Goal: Transaction & Acquisition: Purchase product/service

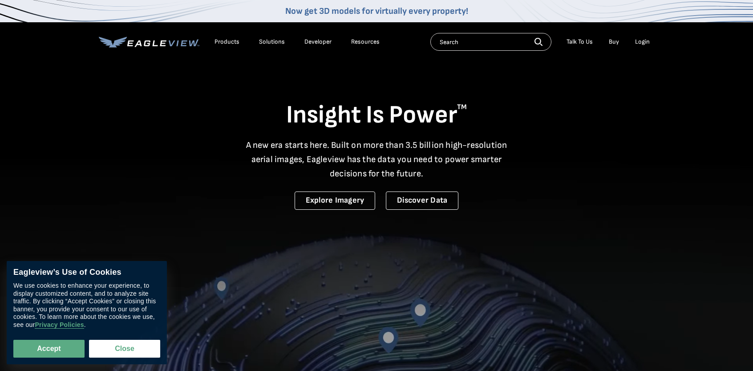
click at [638, 41] on div "Login" at bounding box center [642, 42] width 15 height 8
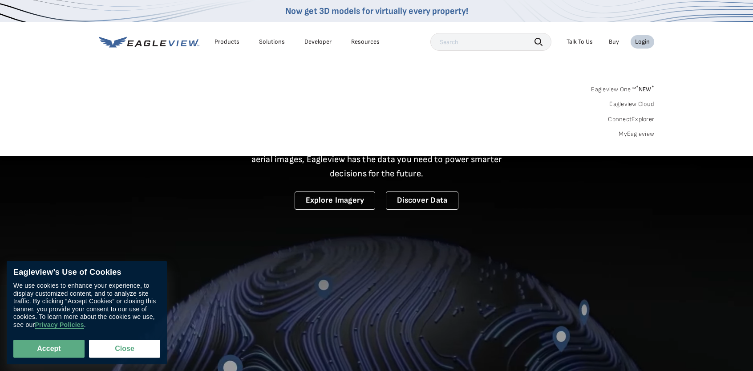
click at [639, 134] on link "MyEagleview" at bounding box center [636, 134] width 36 height 8
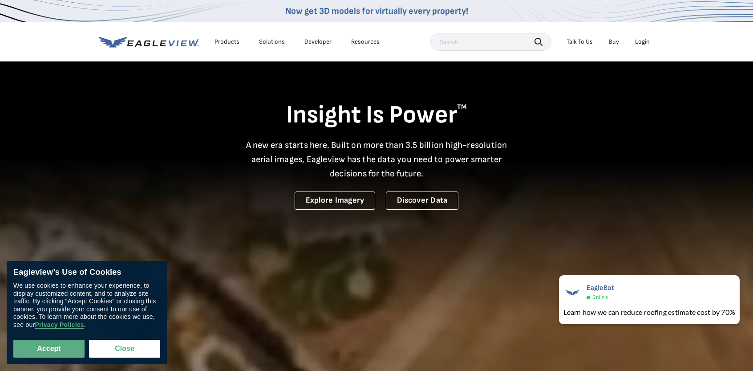
click at [643, 40] on div "Login" at bounding box center [642, 42] width 15 height 8
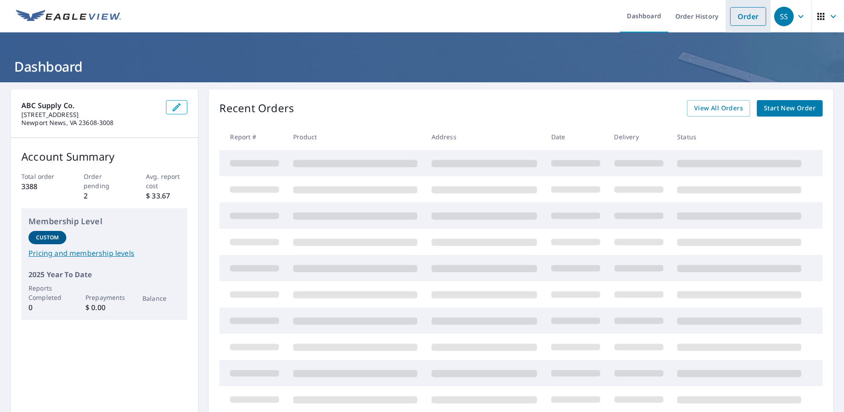
click at [746, 18] on link "Order" at bounding box center [748, 16] width 36 height 19
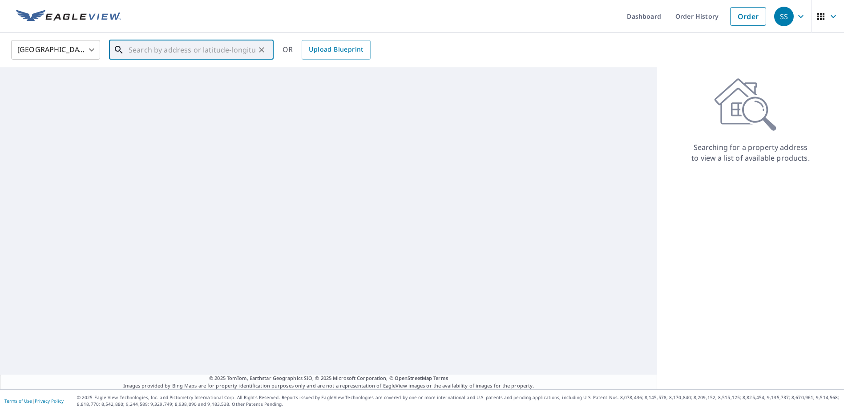
click at [195, 48] on input "text" at bounding box center [192, 49] width 127 height 25
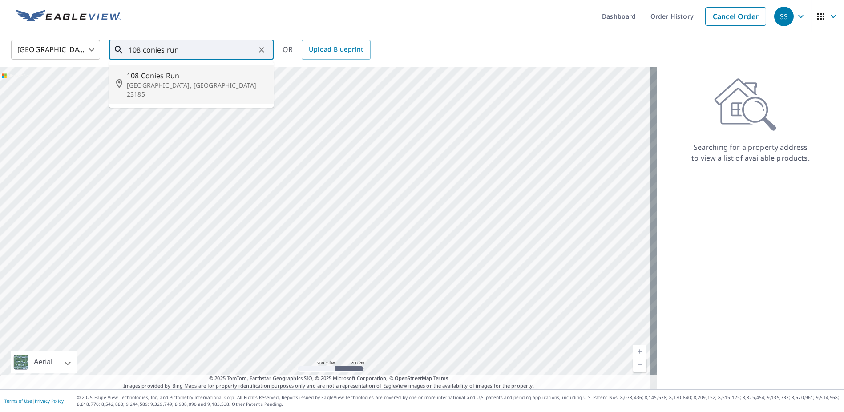
click at [174, 91] on li "[STREET_ADDRESS]" at bounding box center [191, 84] width 165 height 39
type input "[STREET_ADDRESS]"
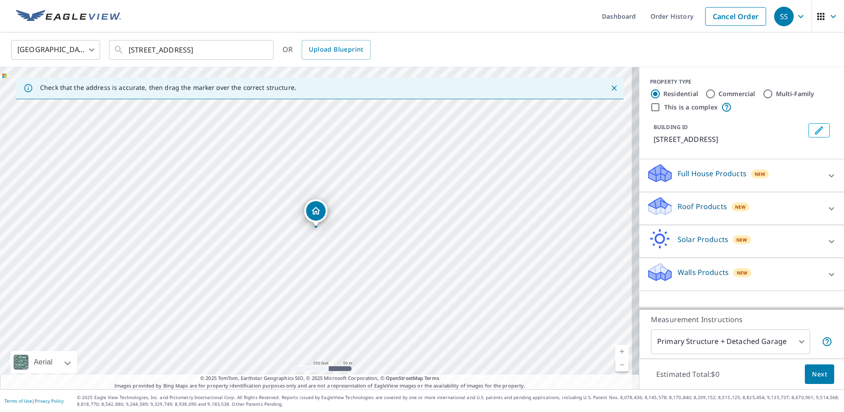
click at [682, 207] on p "Roof Products" at bounding box center [702, 206] width 49 height 11
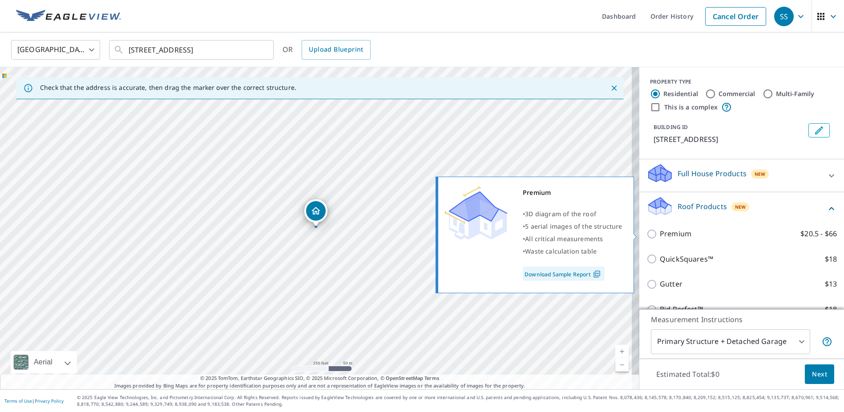
click at [670, 231] on p "Premium" at bounding box center [676, 233] width 32 height 11
click at [660, 231] on input "Premium $20.5 - $66" at bounding box center [652, 234] width 13 height 11
checkbox input "true"
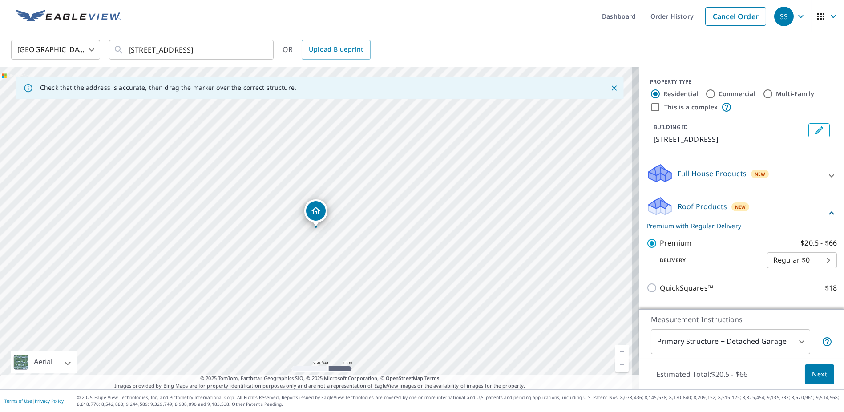
click at [813, 380] on button "Next" at bounding box center [819, 374] width 29 height 20
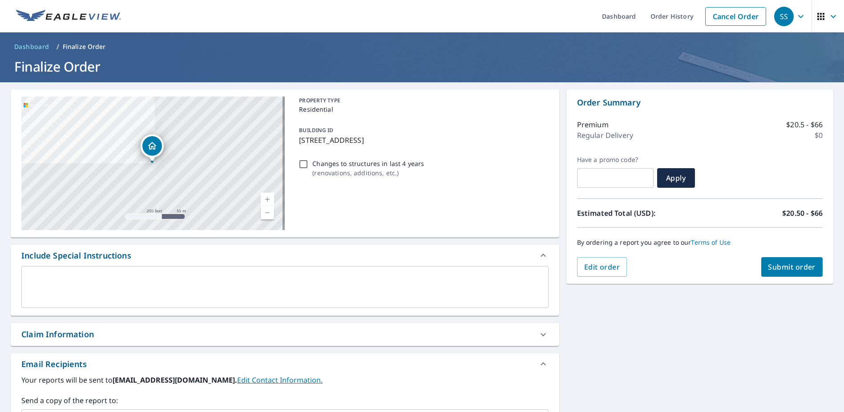
click at [774, 274] on button "Submit order" at bounding box center [792, 267] width 62 height 20
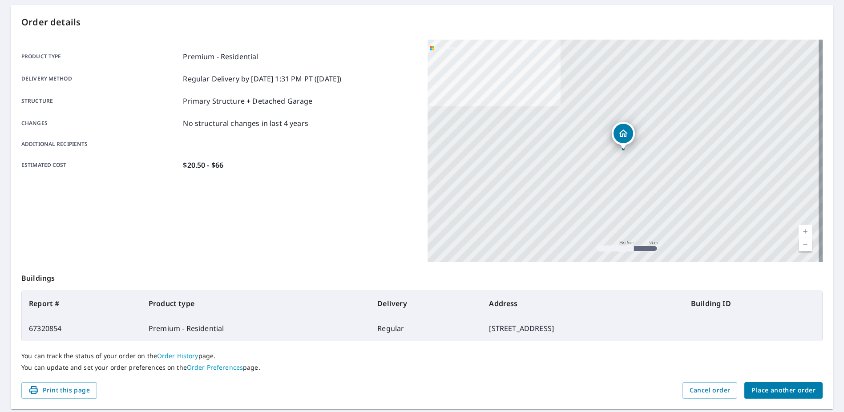
scroll to position [111, 0]
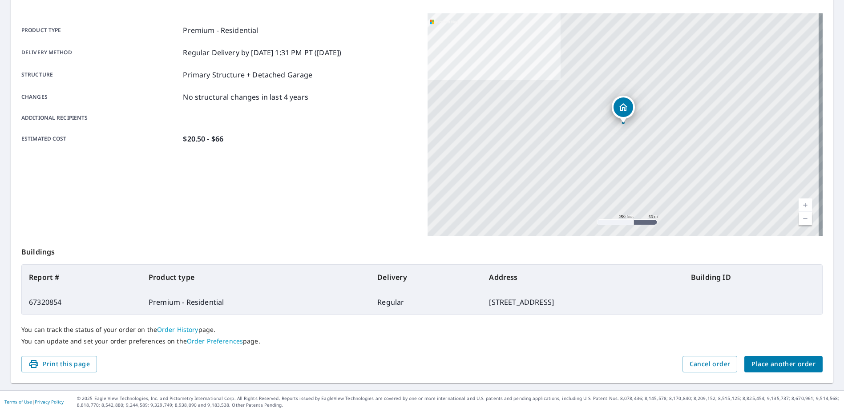
click at [779, 359] on span "Place another order" at bounding box center [783, 364] width 64 height 11
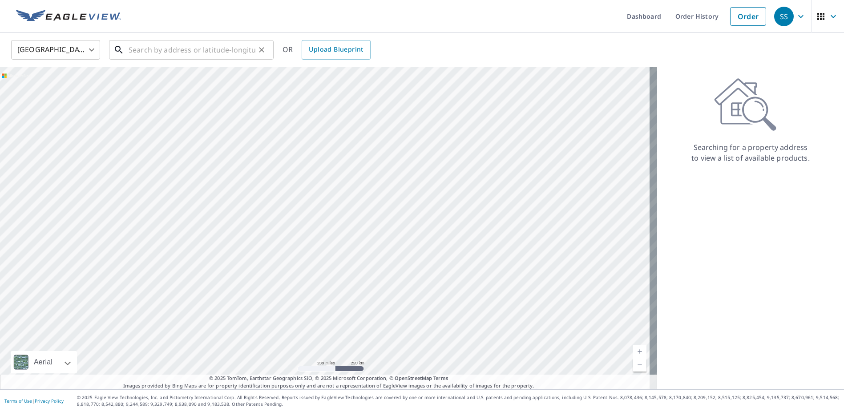
click at [137, 51] on input "text" at bounding box center [192, 49] width 127 height 25
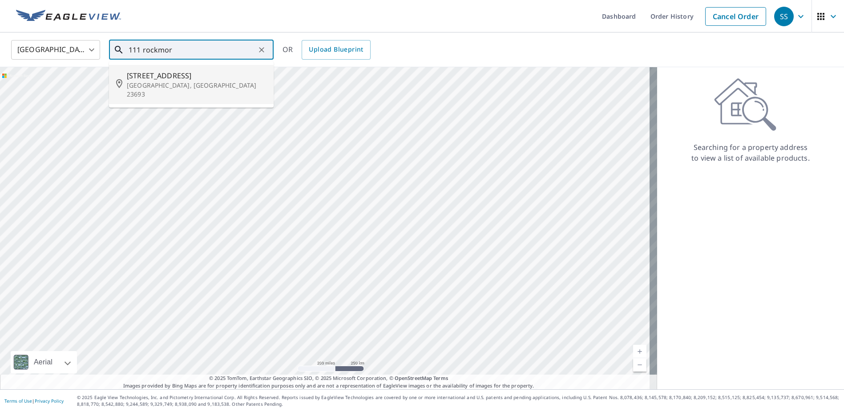
click at [150, 80] on span "[STREET_ADDRESS]" at bounding box center [197, 75] width 140 height 11
type input "[STREET_ADDRESS]"
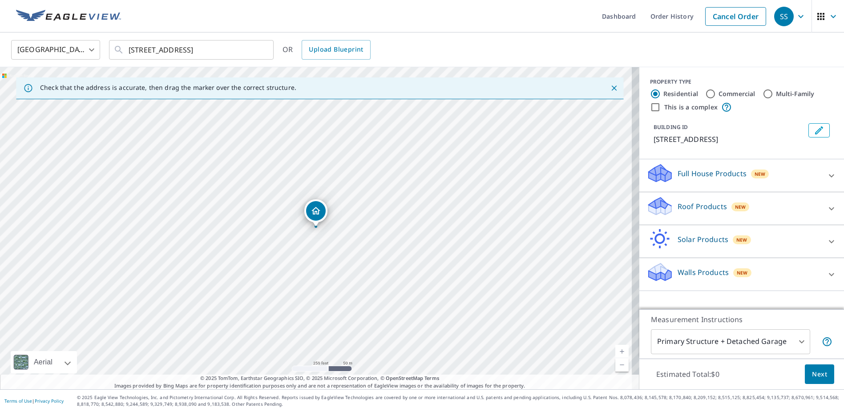
click at [678, 208] on p "Roof Products" at bounding box center [702, 206] width 49 height 11
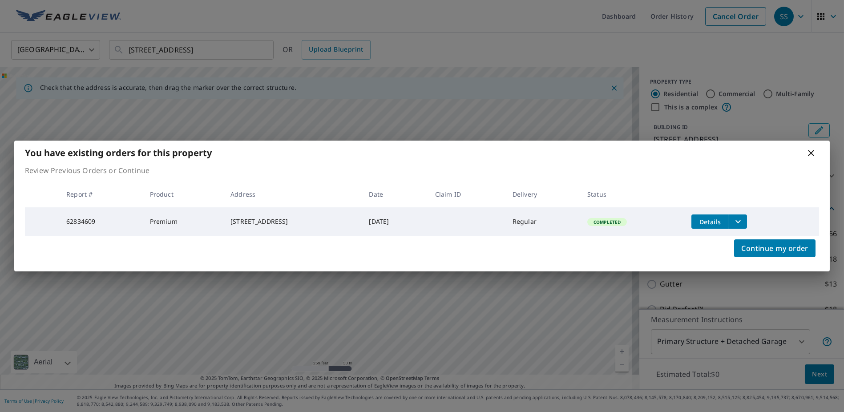
click at [678, 232] on td "Completed" at bounding box center [632, 221] width 104 height 28
click at [755, 248] on span "Continue my order" at bounding box center [774, 248] width 67 height 12
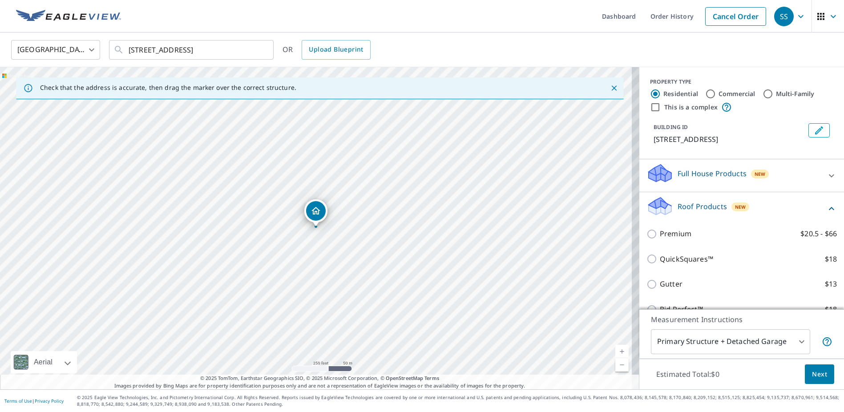
click at [683, 232] on p "Premium" at bounding box center [676, 233] width 32 height 11
click at [660, 232] on input "Premium $20.5 - $66" at bounding box center [652, 234] width 13 height 11
checkbox input "true"
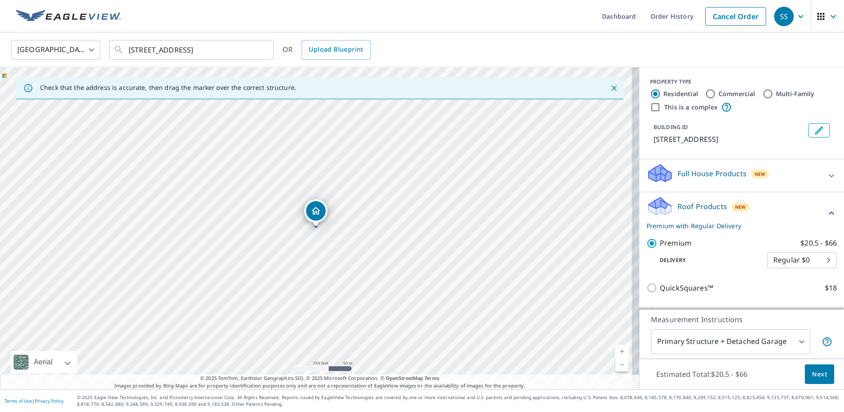
click at [812, 369] on span "Next" at bounding box center [819, 374] width 15 height 11
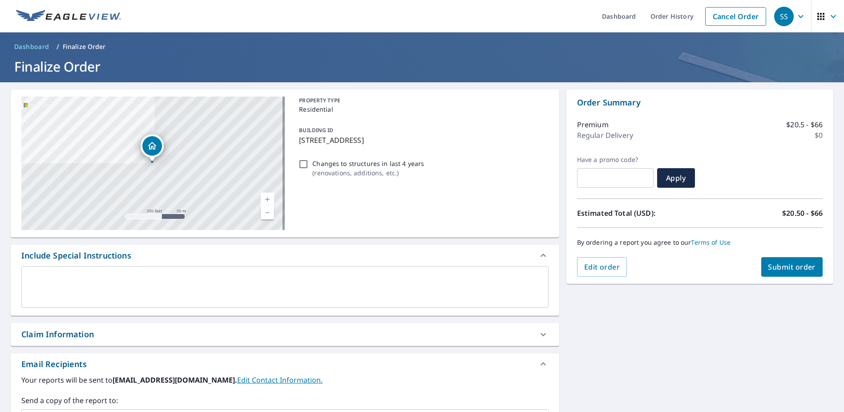
click at [775, 262] on span "Submit order" at bounding box center [792, 267] width 48 height 10
